Goal: Information Seeking & Learning: Learn about a topic

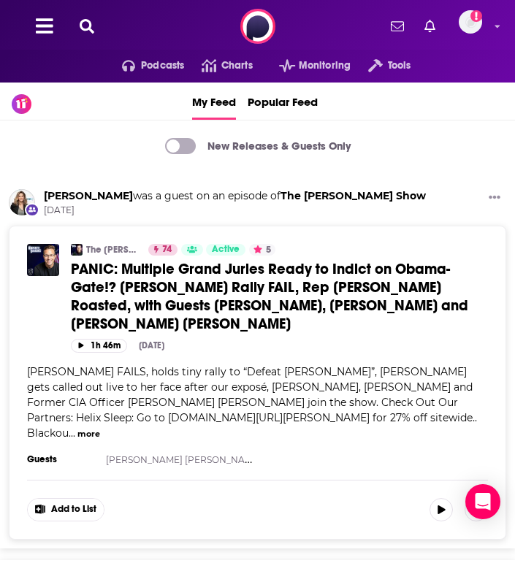
click at [94, 37] on div "Podcasts Charts Monitoring Tools For Business For Podcasters More Add a profile…" at bounding box center [257, 26] width 515 height 53
click at [83, 19] on icon at bounding box center [87, 26] width 15 height 15
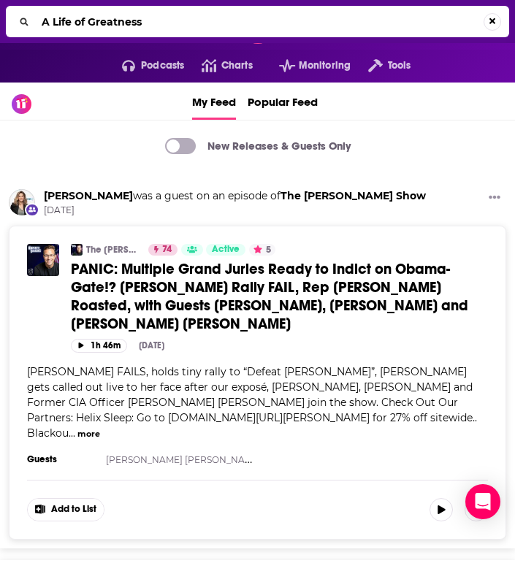
type input "A Life of Greatness"
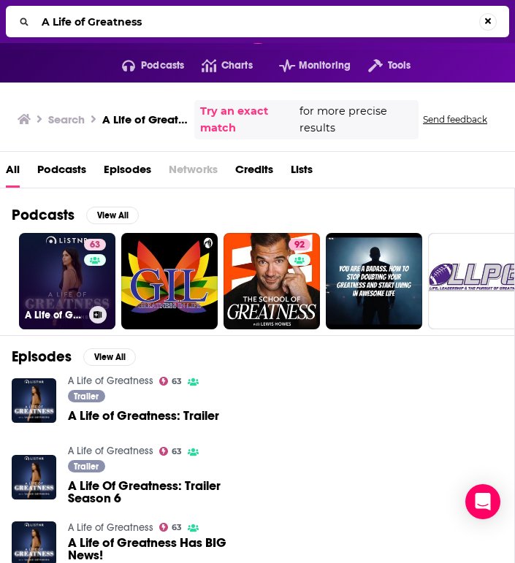
click at [76, 280] on link "63 A Life of Greatness" at bounding box center [67, 281] width 96 height 96
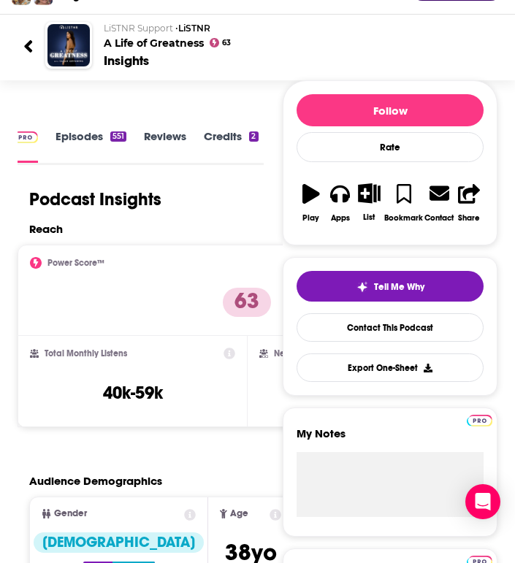
scroll to position [47, 0]
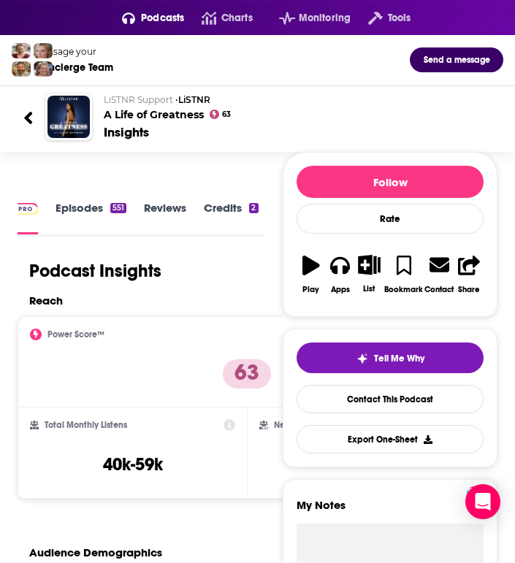
click at [36, 117] on div at bounding box center [34, 116] width 22 height 34
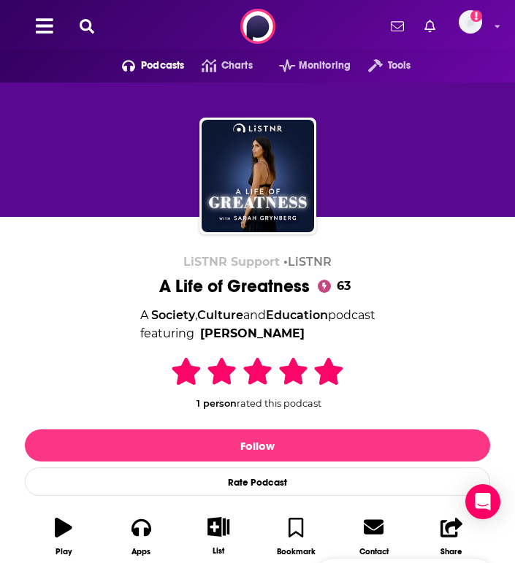
click at [83, 23] on icon at bounding box center [87, 26] width 15 height 15
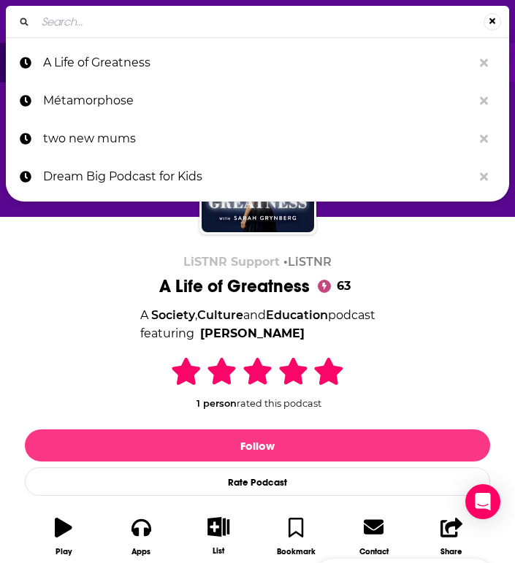
type input "Call it What It Is"
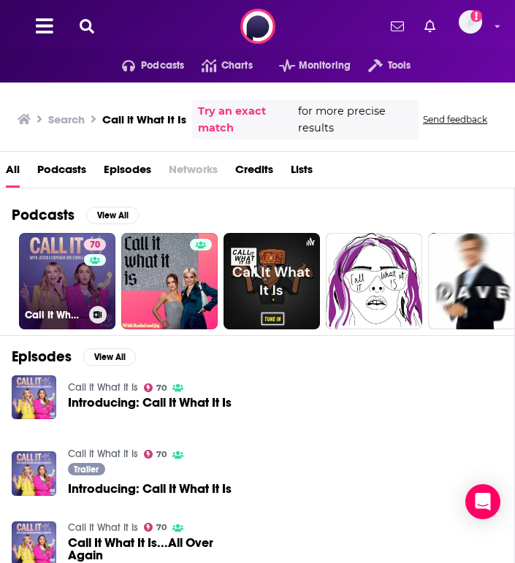
click at [72, 290] on link "70 Call It What It Is" at bounding box center [67, 281] width 96 height 96
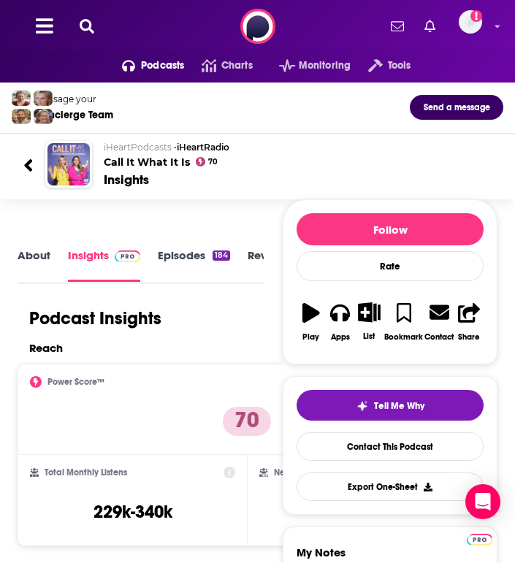
click at [77, 31] on button at bounding box center [86, 26] width 23 height 17
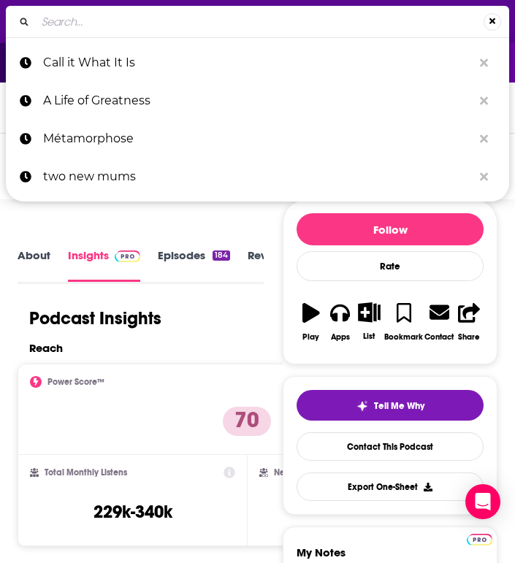
click at [78, 31] on input "Search..." at bounding box center [260, 21] width 448 height 23
type input "[PERSON_NAME] Network"
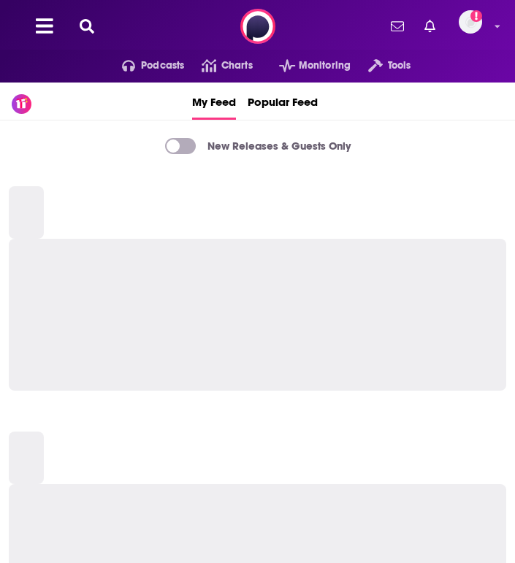
click at [88, 23] on icon at bounding box center [87, 26] width 15 height 15
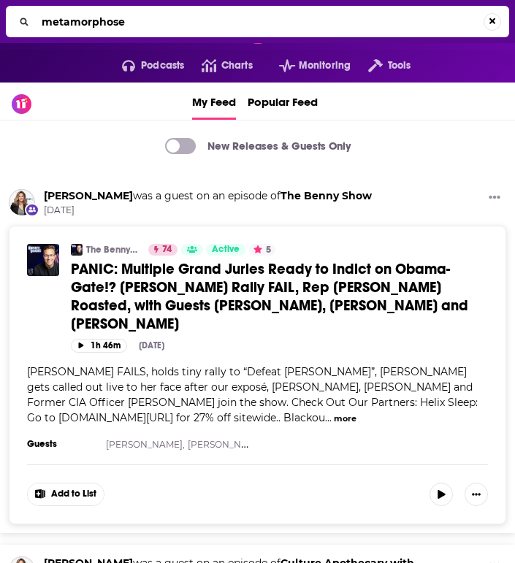
type input "metamorphose"
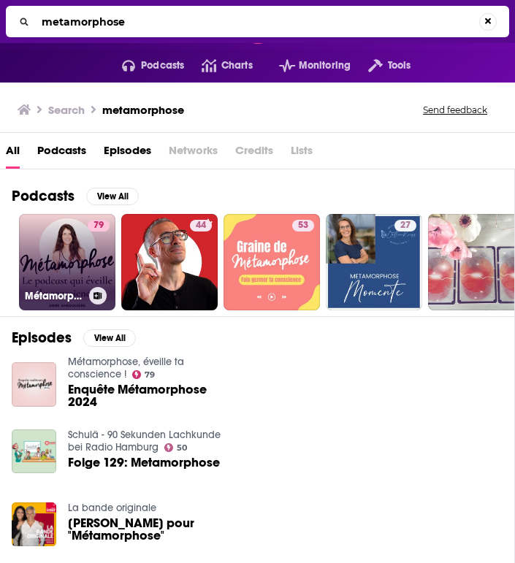
click at [64, 272] on link "79 Métamorphose, éveille ta conscience !" at bounding box center [67, 262] width 96 height 96
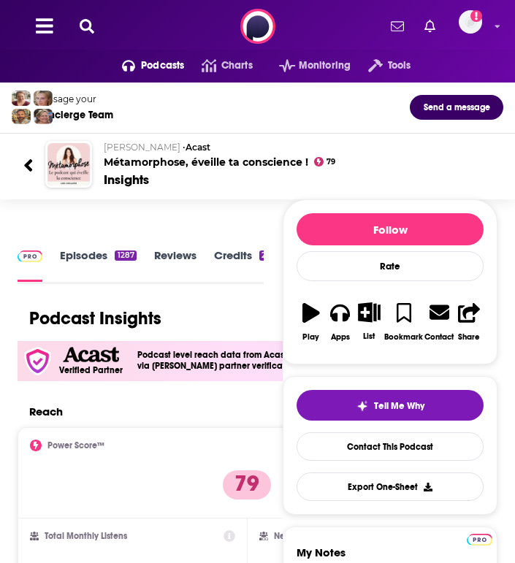
click at [104, 264] on link "Episodes 1287" at bounding box center [98, 264] width 76 height 33
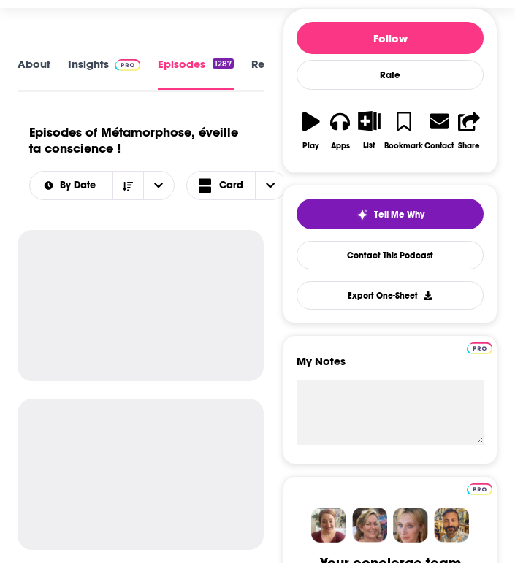
scroll to position [145, 0]
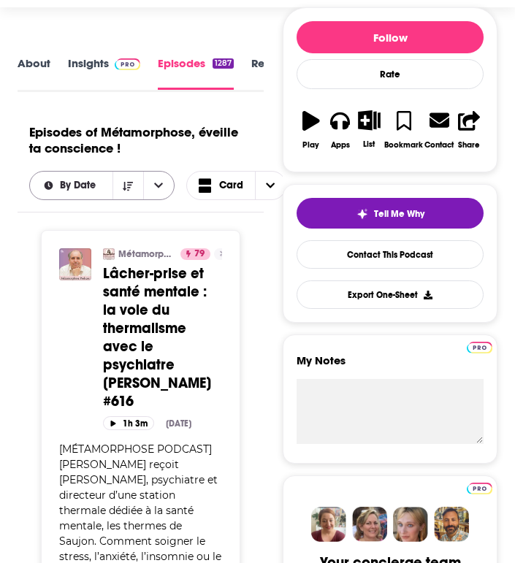
click at [91, 186] on span "By Date" at bounding box center [80, 185] width 41 height 10
click at [88, 229] on div "By Rating" at bounding box center [101, 237] width 145 height 25
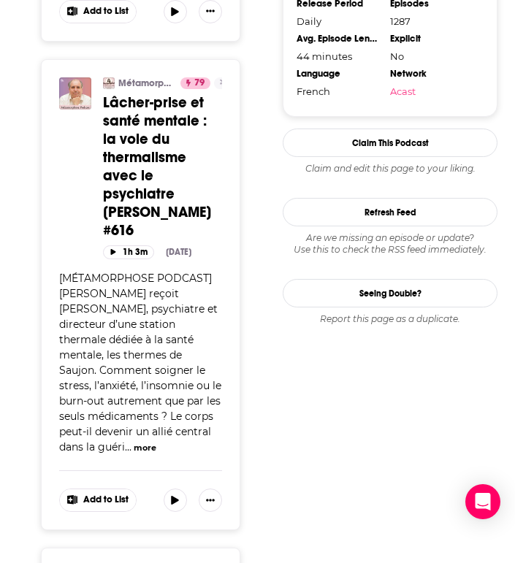
scroll to position [1633, 0]
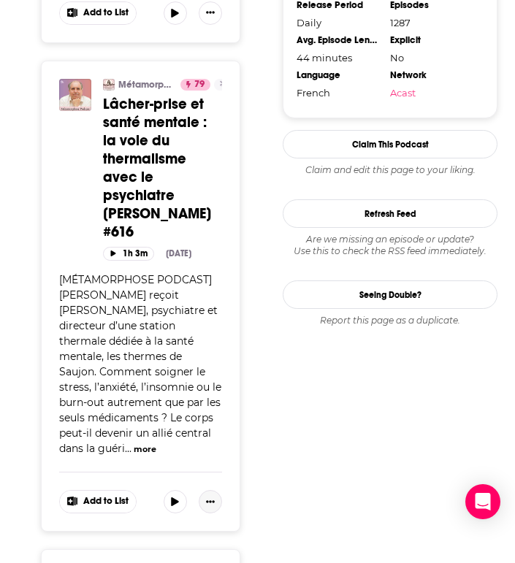
click at [214, 503] on button "Show More Button" at bounding box center [210, 501] width 23 height 23
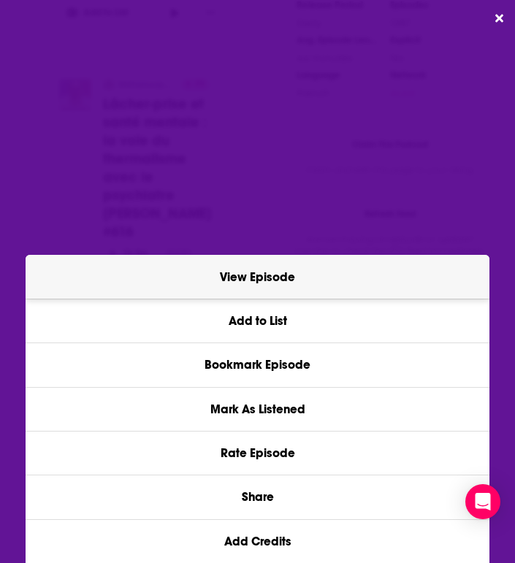
click at [289, 273] on link "View Episode" at bounding box center [258, 276] width 464 height 43
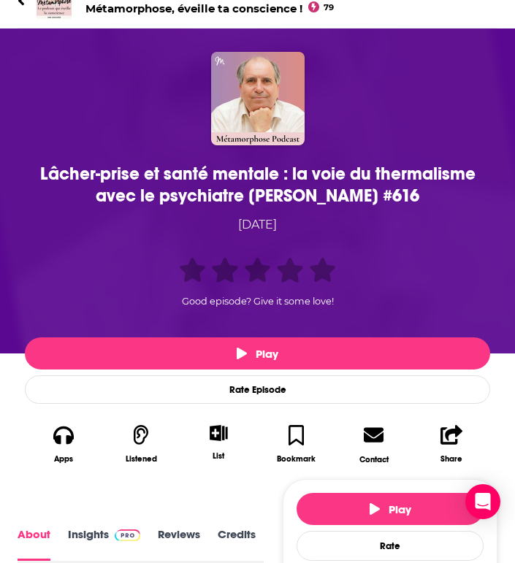
scroll to position [106, 0]
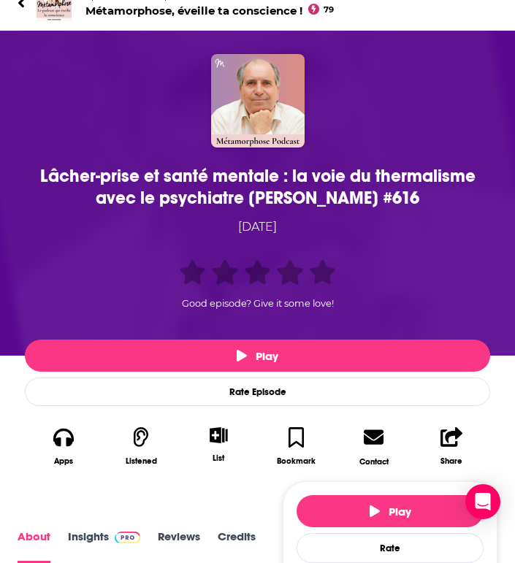
click at [26, 2] on link "Episode from the podcast Métamorphose, éveille ta conscience ! 79" at bounding box center [258, 3] width 480 height 35
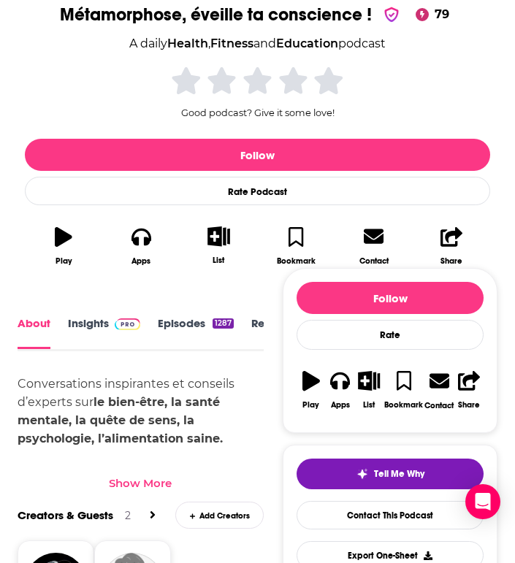
click at [104, 319] on link "Insights" at bounding box center [104, 333] width 72 height 33
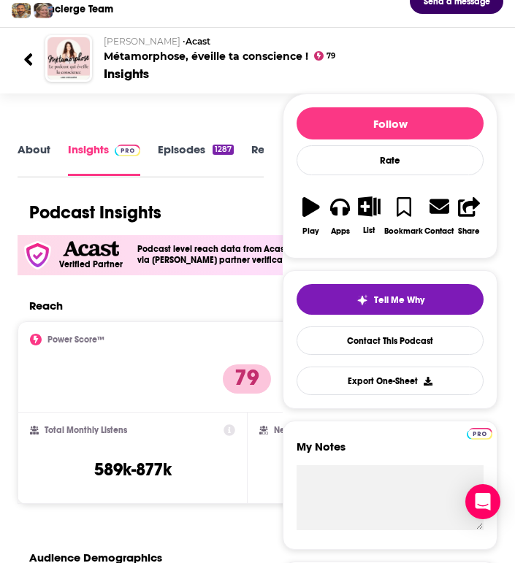
scroll to position [64, 0]
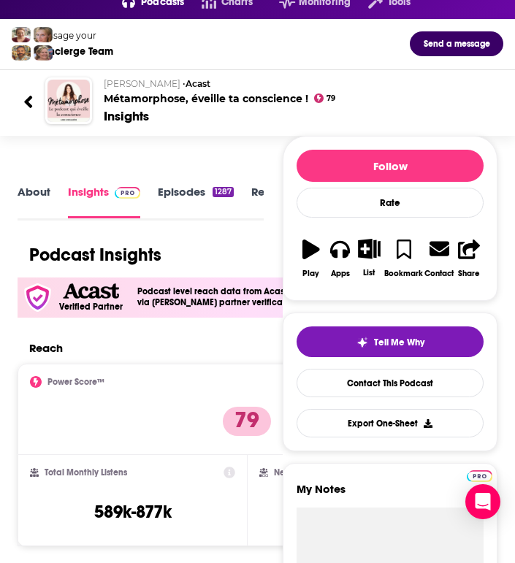
click at [173, 192] on link "Episodes 1287" at bounding box center [196, 201] width 76 height 33
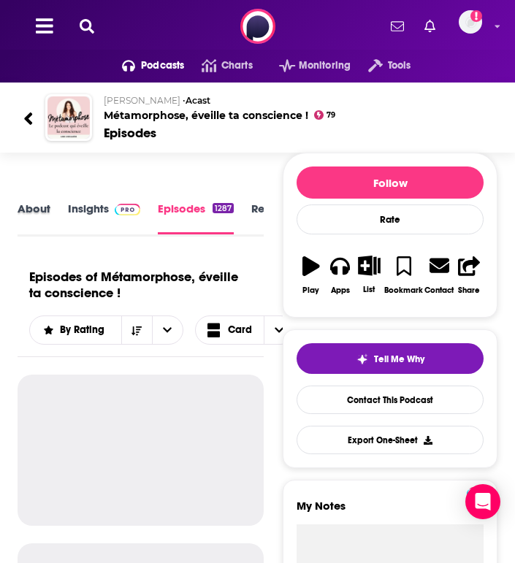
click at [50, 211] on div "About" at bounding box center [43, 219] width 50 height 35
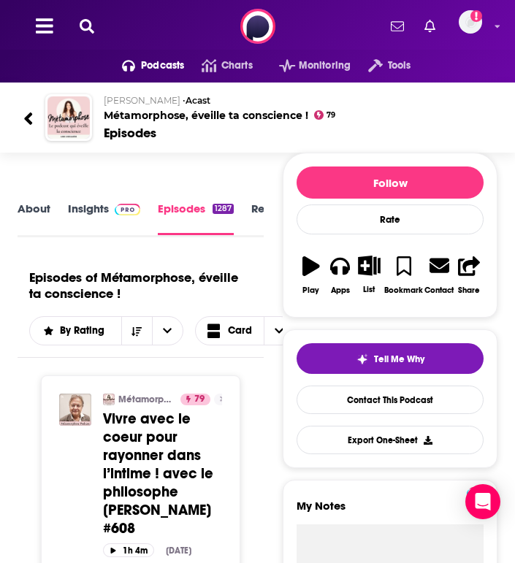
click at [42, 211] on link "About" at bounding box center [34, 219] width 33 height 34
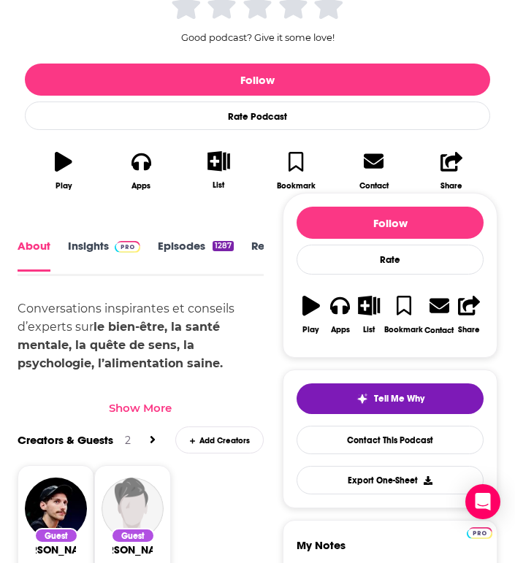
scroll to position [351, 0]
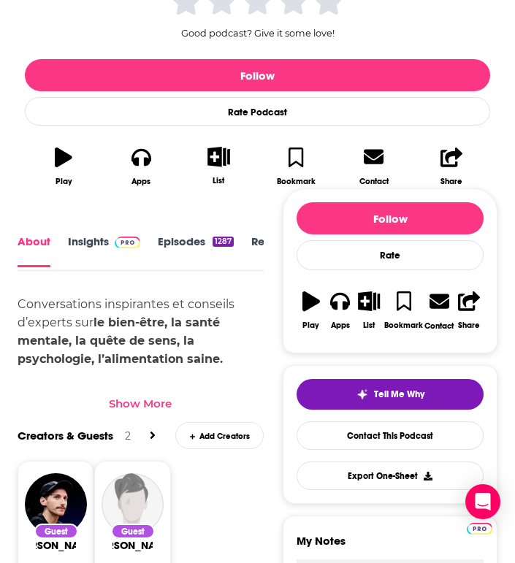
click at [132, 402] on div "Show More" at bounding box center [140, 404] width 63 height 14
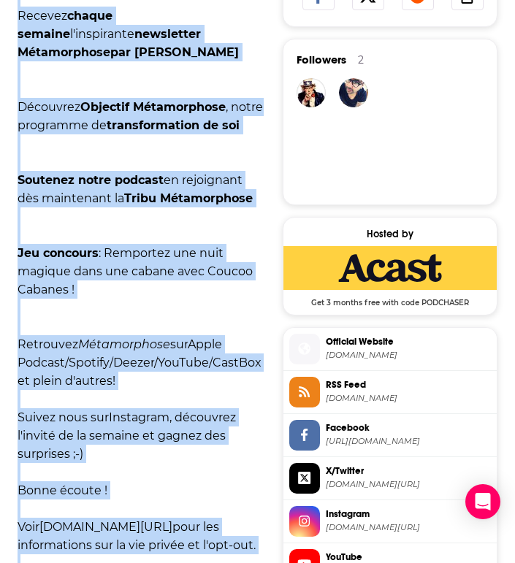
scroll to position [1763, 0]
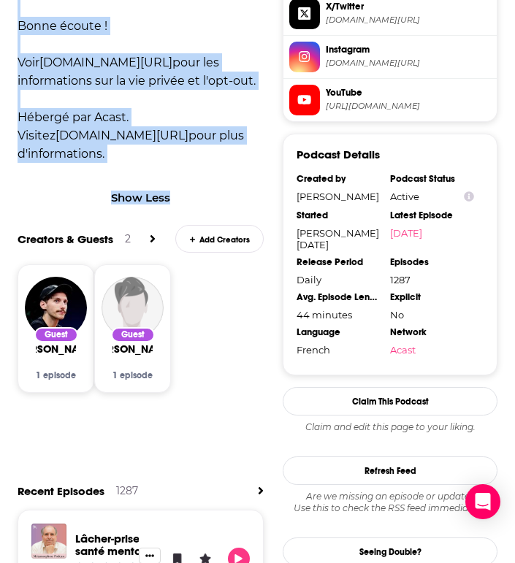
drag, startPoint x: 16, startPoint y: 83, endPoint x: 173, endPoint y: 148, distance: 170.2
click at [173, 148] on div "About Insights Episodes 1287 Reviews Credits 2 Lists Similar Conversations insp…" at bounding box center [138, 498] width 289 height 3348
copy div "Conversations inspirantes et conseils d’experts sur le bien-être, la santé ment…"
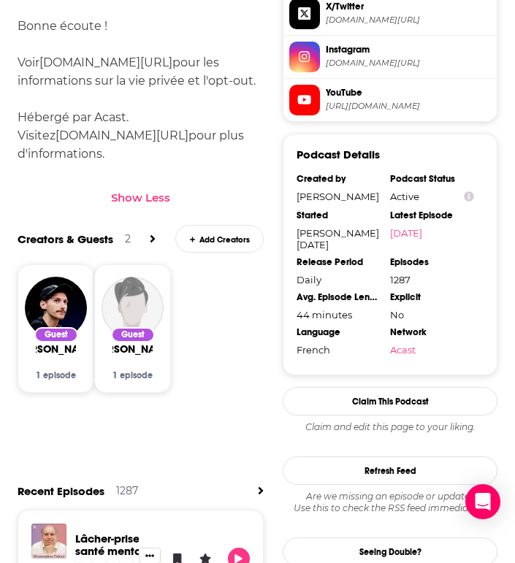
click at [17, 69] on div "About Insights Episodes 1287 Reviews Credits 2 Lists Similar Conversations insp…" at bounding box center [138, 498] width 289 height 3348
